Goal: Find specific page/section: Find specific page/section

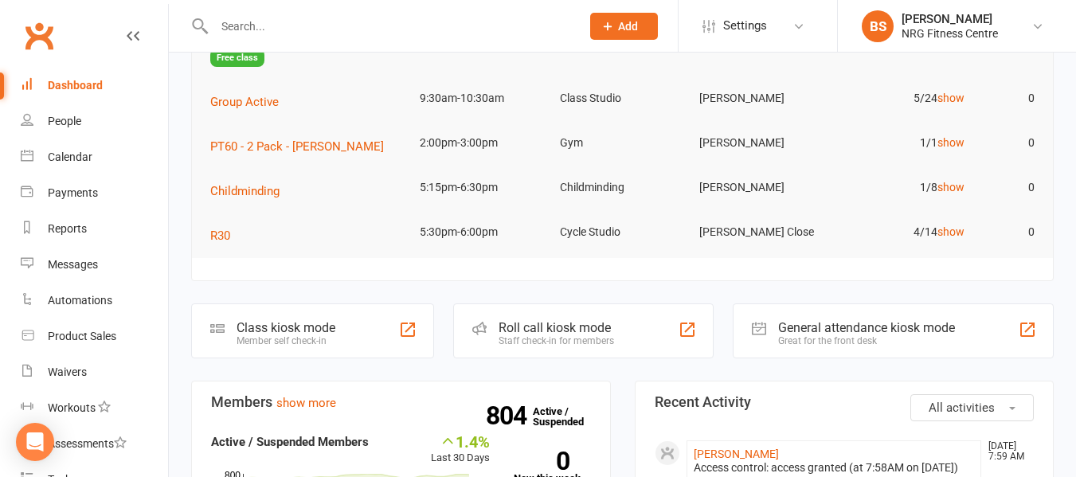
scroll to position [159, 0]
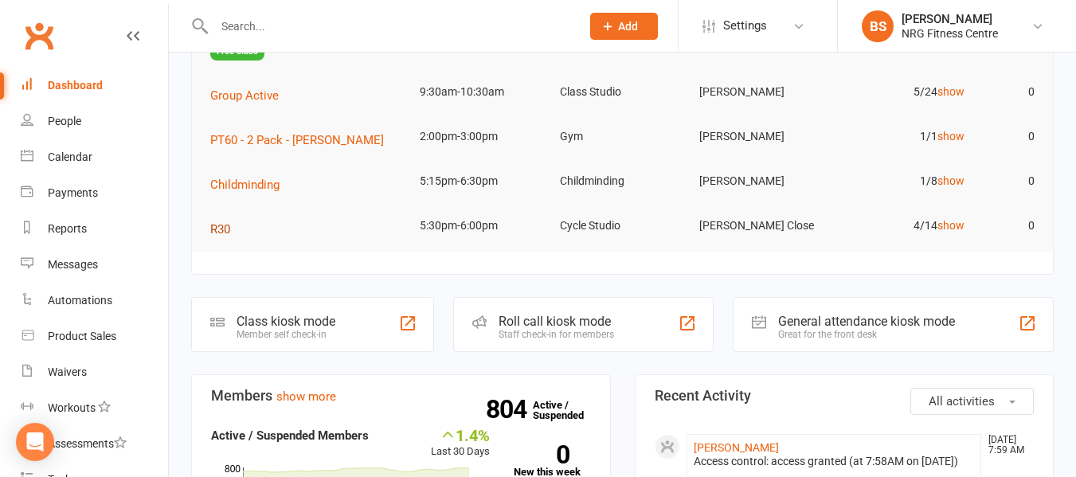
click at [233, 230] on button "R30" at bounding box center [225, 229] width 31 height 19
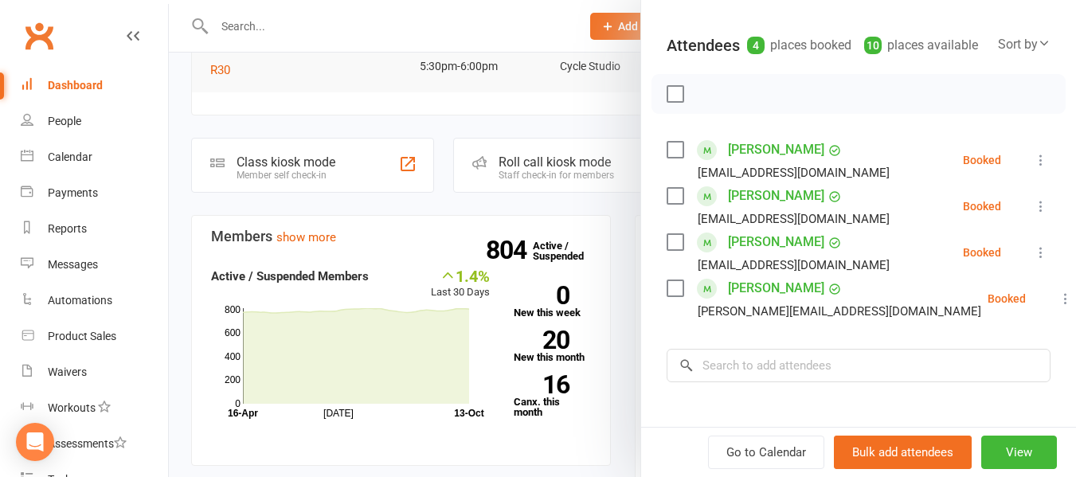
click at [178, 189] on div at bounding box center [622, 238] width 907 height 477
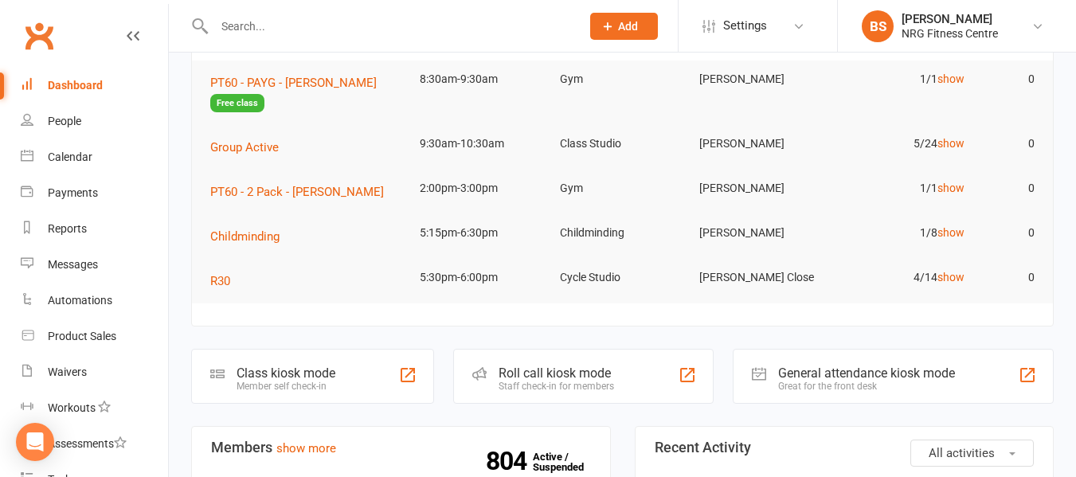
scroll to position [80, 0]
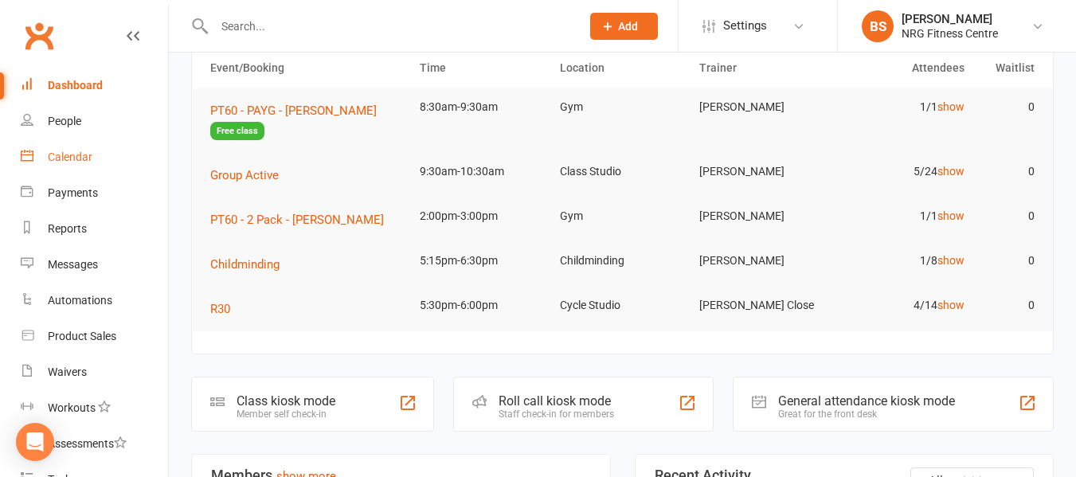
click at [75, 155] on div "Calendar" at bounding box center [70, 157] width 45 height 13
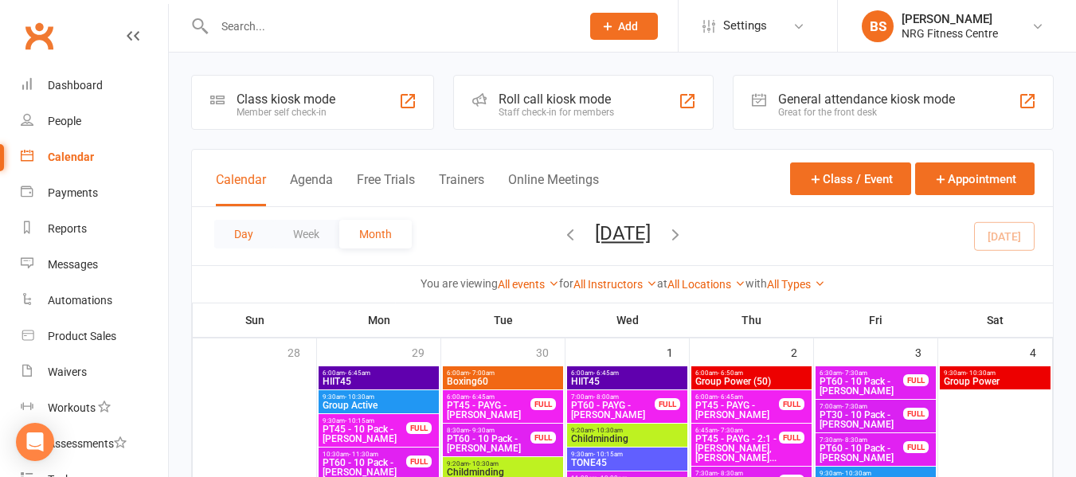
click at [245, 229] on button "Day" at bounding box center [243, 234] width 59 height 29
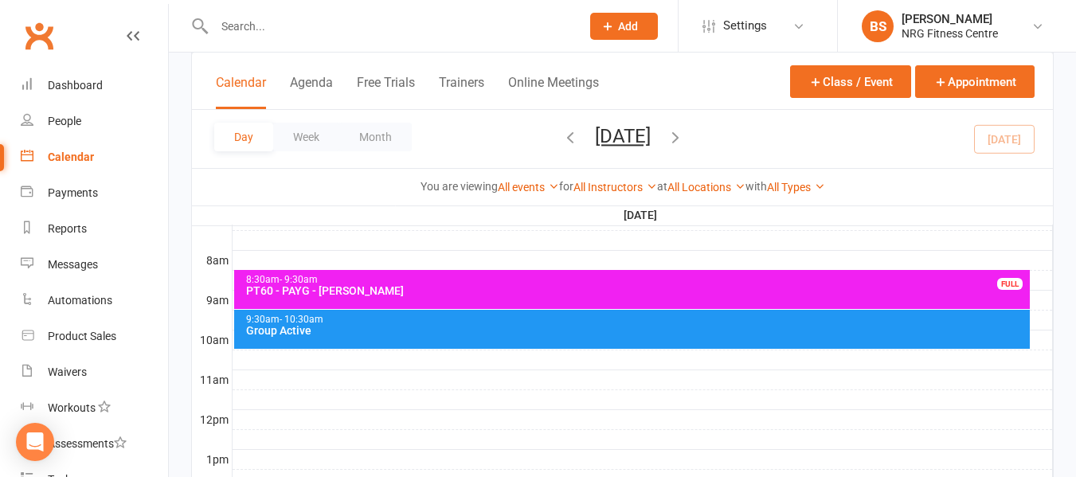
scroll to position [398, 0]
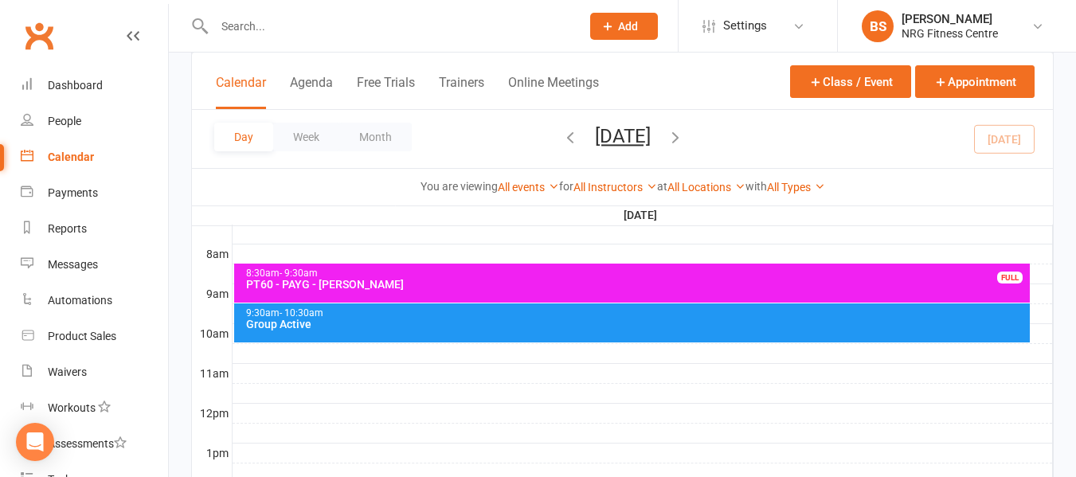
click at [323, 331] on div "9:30am - 10:30am Group Active" at bounding box center [632, 322] width 797 height 39
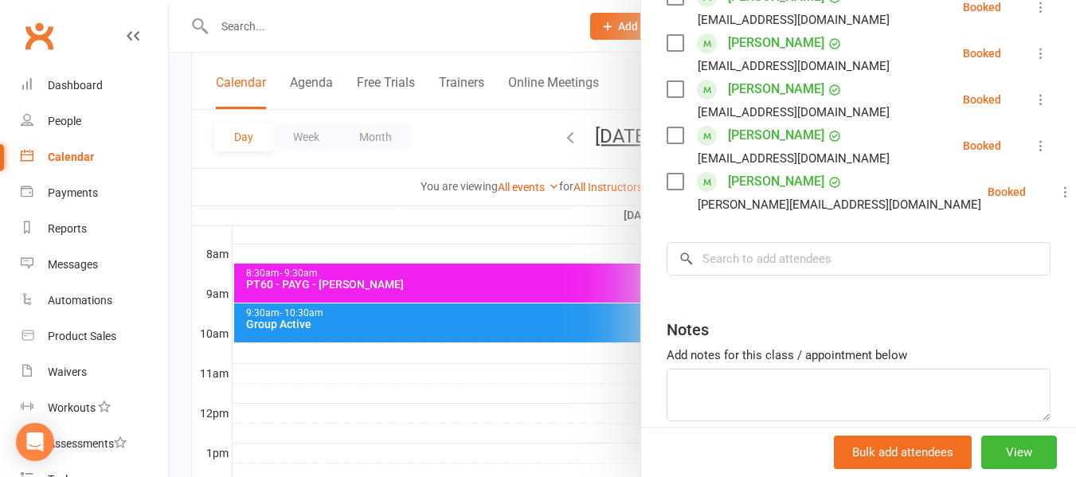
scroll to position [319, 0]
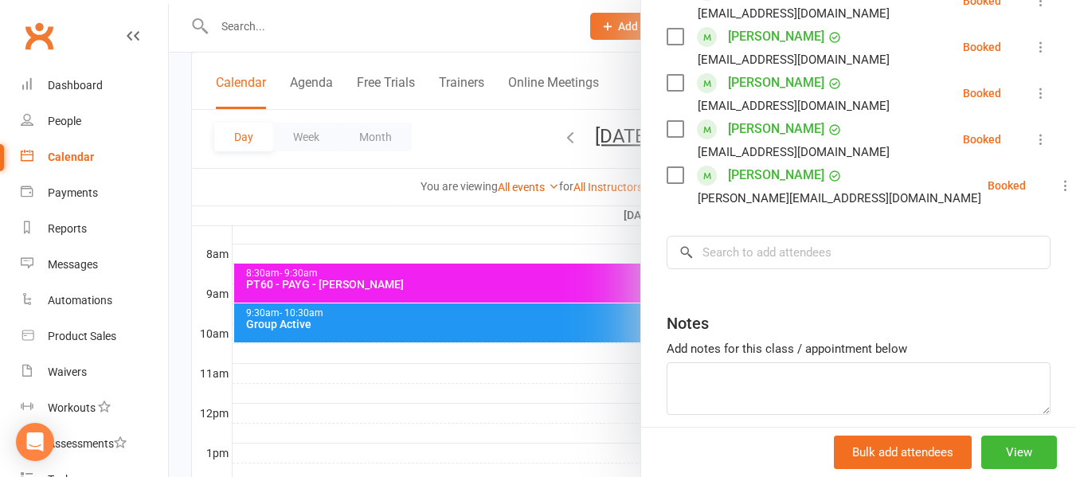
click at [178, 184] on div at bounding box center [622, 238] width 907 height 477
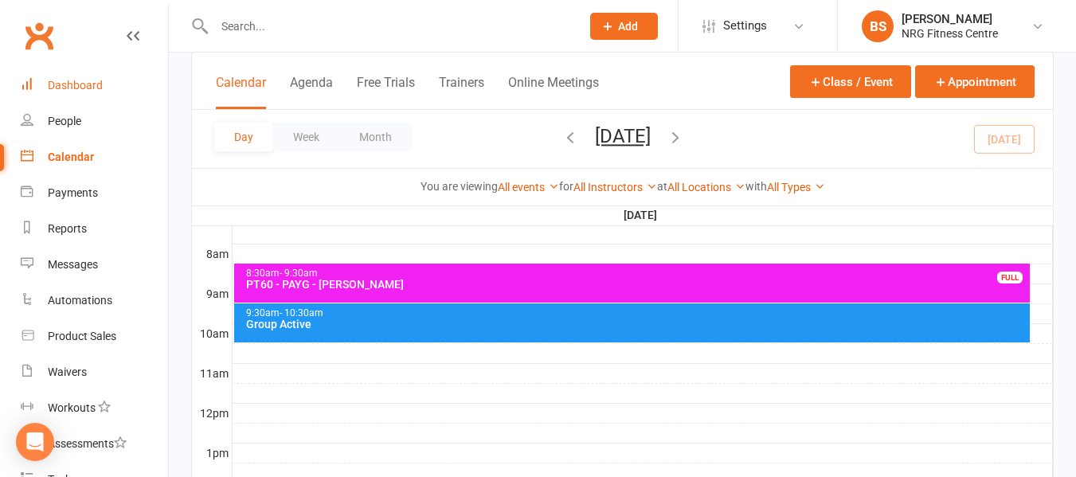
click at [60, 77] on link "Dashboard" at bounding box center [94, 86] width 147 height 36
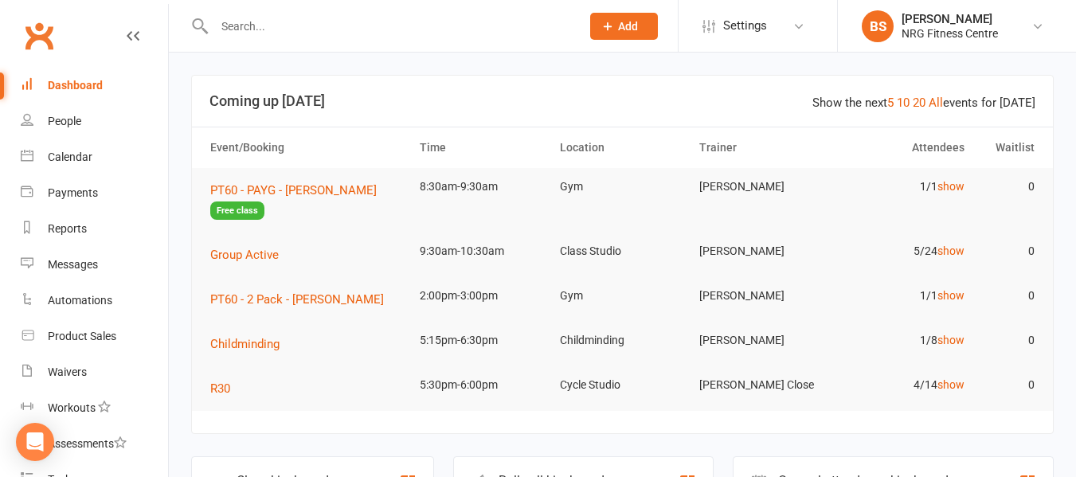
click at [284, 38] on div at bounding box center [380, 26] width 378 height 52
click at [270, 22] on input "text" at bounding box center [389, 26] width 360 height 22
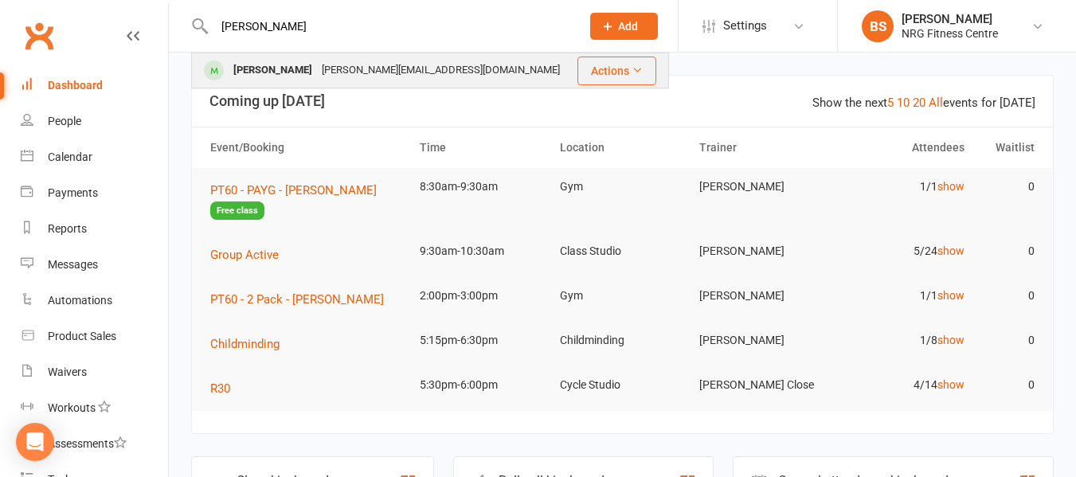
type input "[PERSON_NAME]"
click at [317, 73] on div "[PERSON_NAME][EMAIL_ADDRESS][DOMAIN_NAME]" at bounding box center [441, 70] width 248 height 23
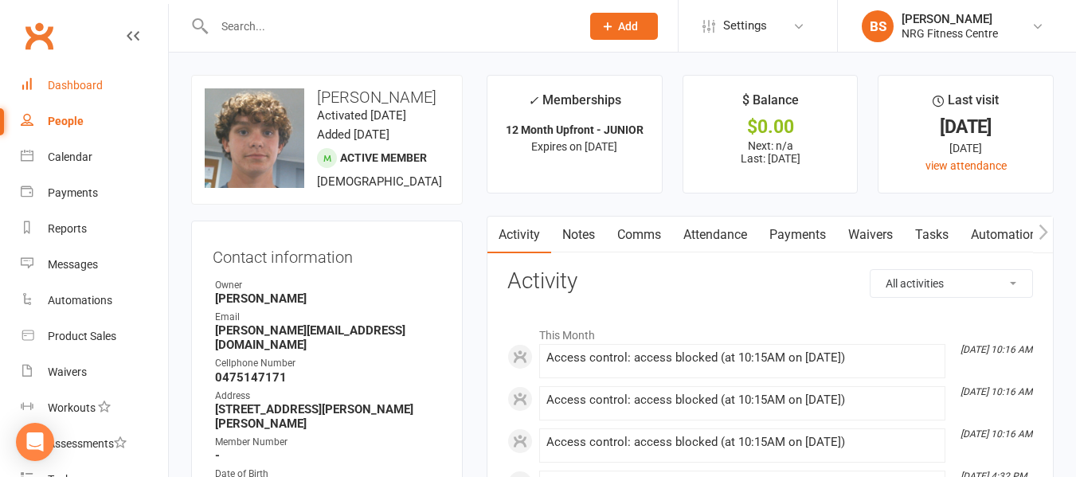
click at [68, 80] on div "Dashboard" at bounding box center [75, 85] width 55 height 13
